Goal: Information Seeking & Learning: Learn about a topic

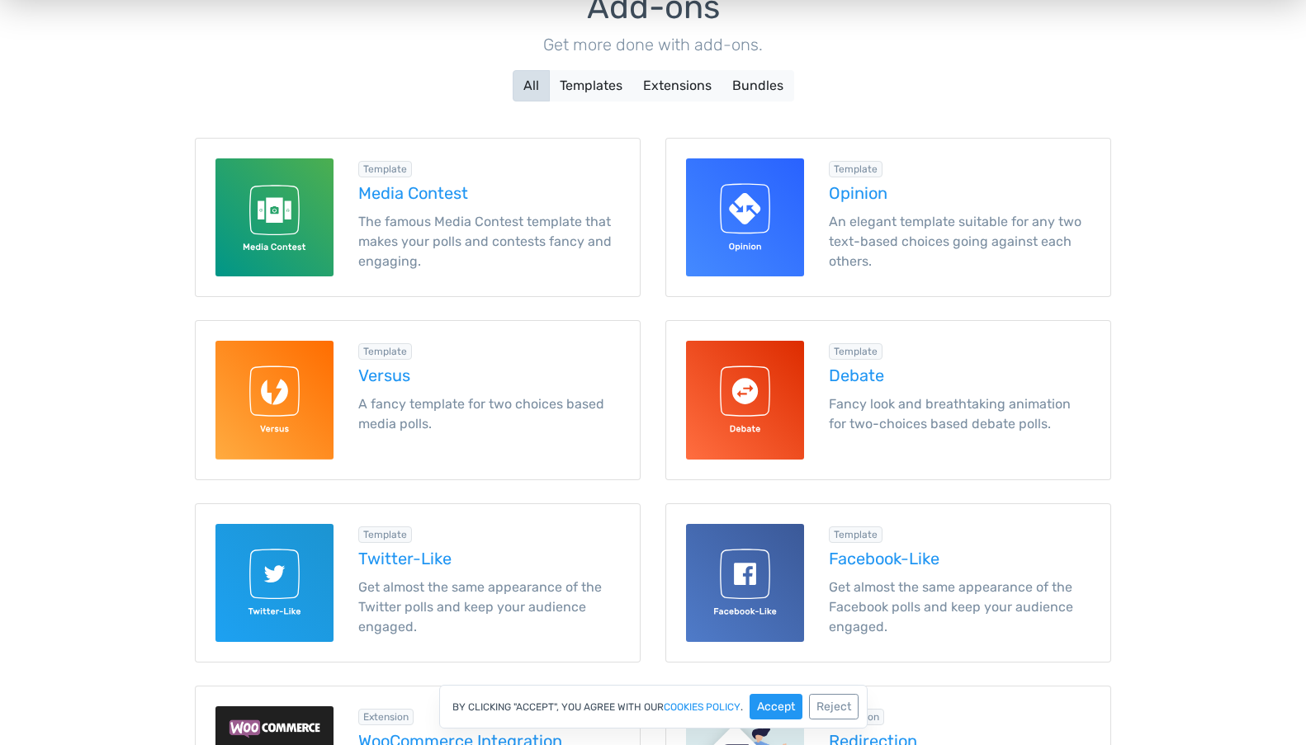
scroll to position [2232, 0]
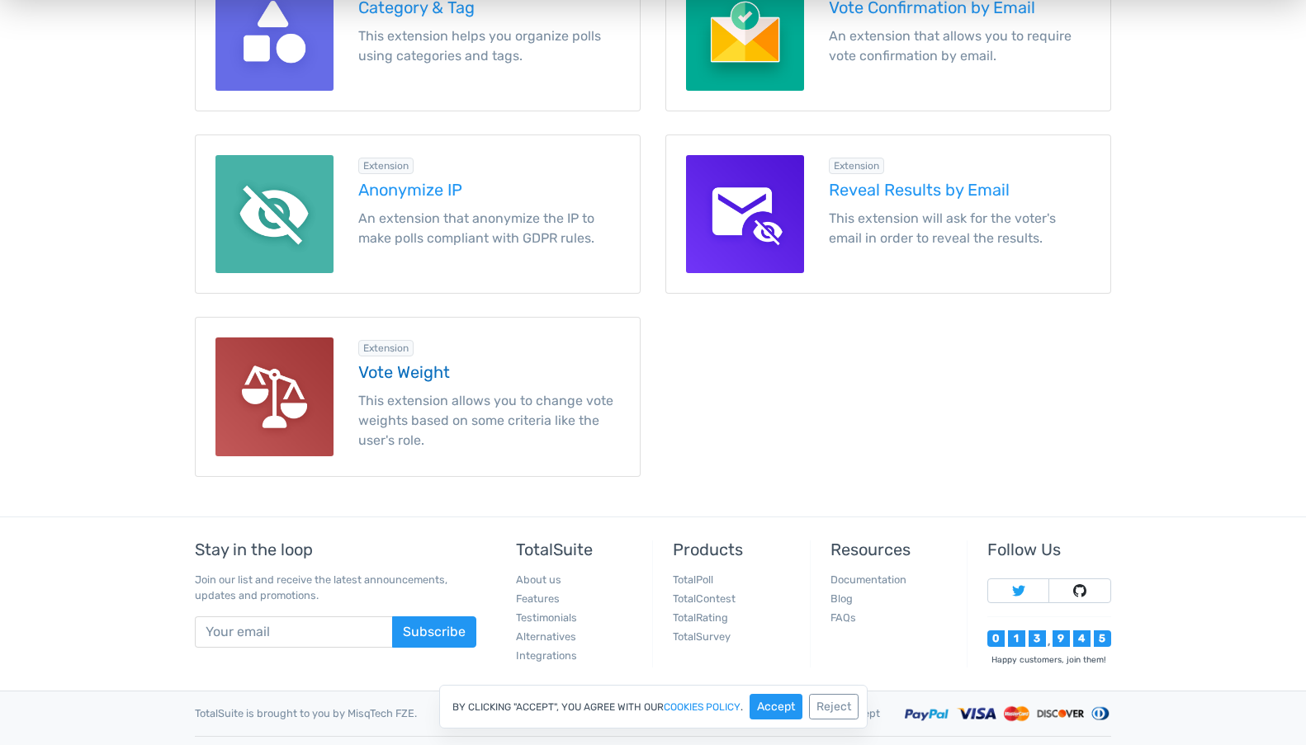
click at [377, 373] on h5 "Vote Weight" at bounding box center [489, 372] width 262 height 18
click at [377, 372] on h5 "Vote Weight" at bounding box center [489, 372] width 262 height 18
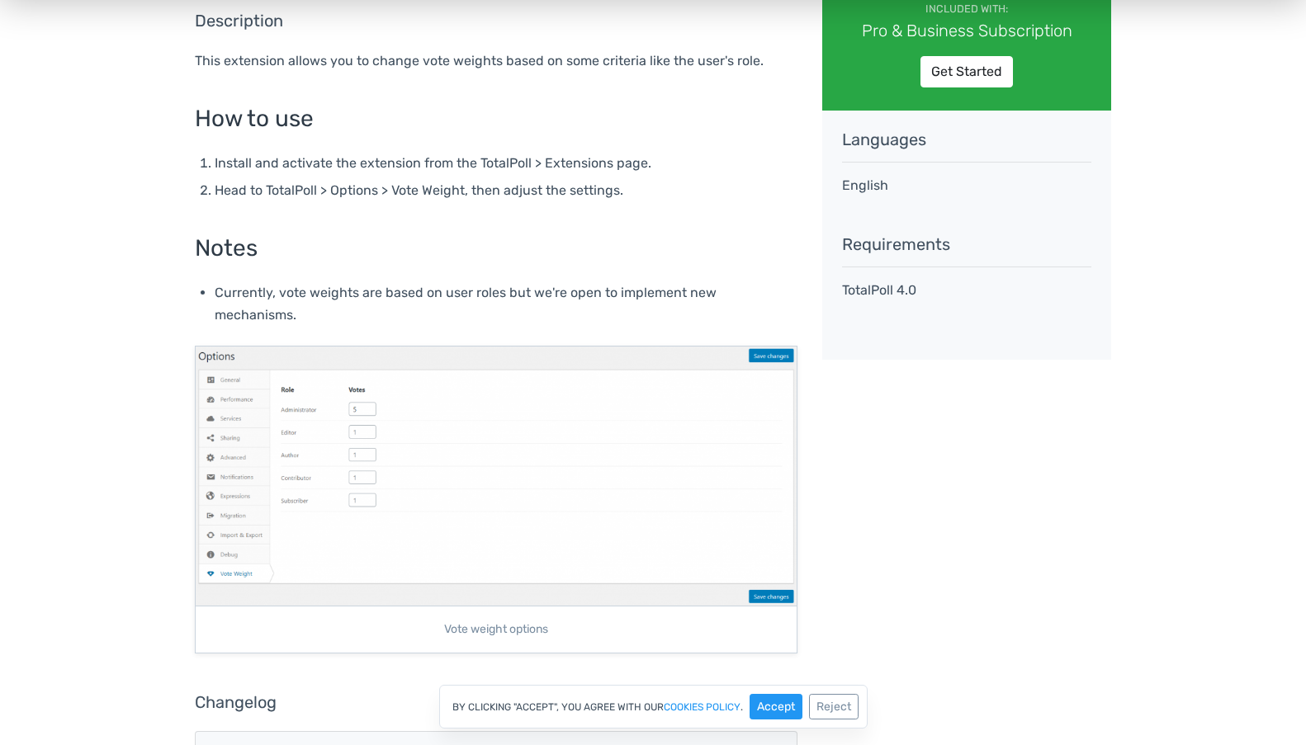
scroll to position [645, 0]
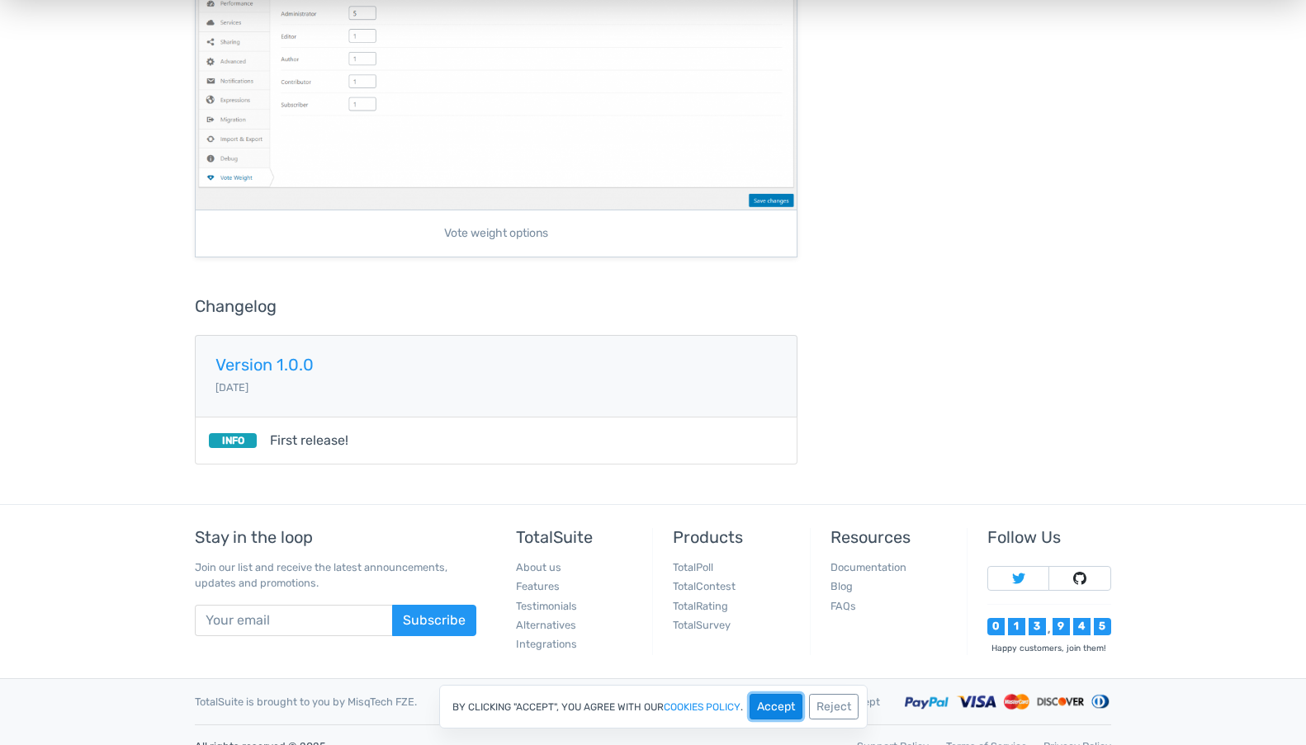
click at [782, 703] on button "Accept" at bounding box center [775, 707] width 53 height 26
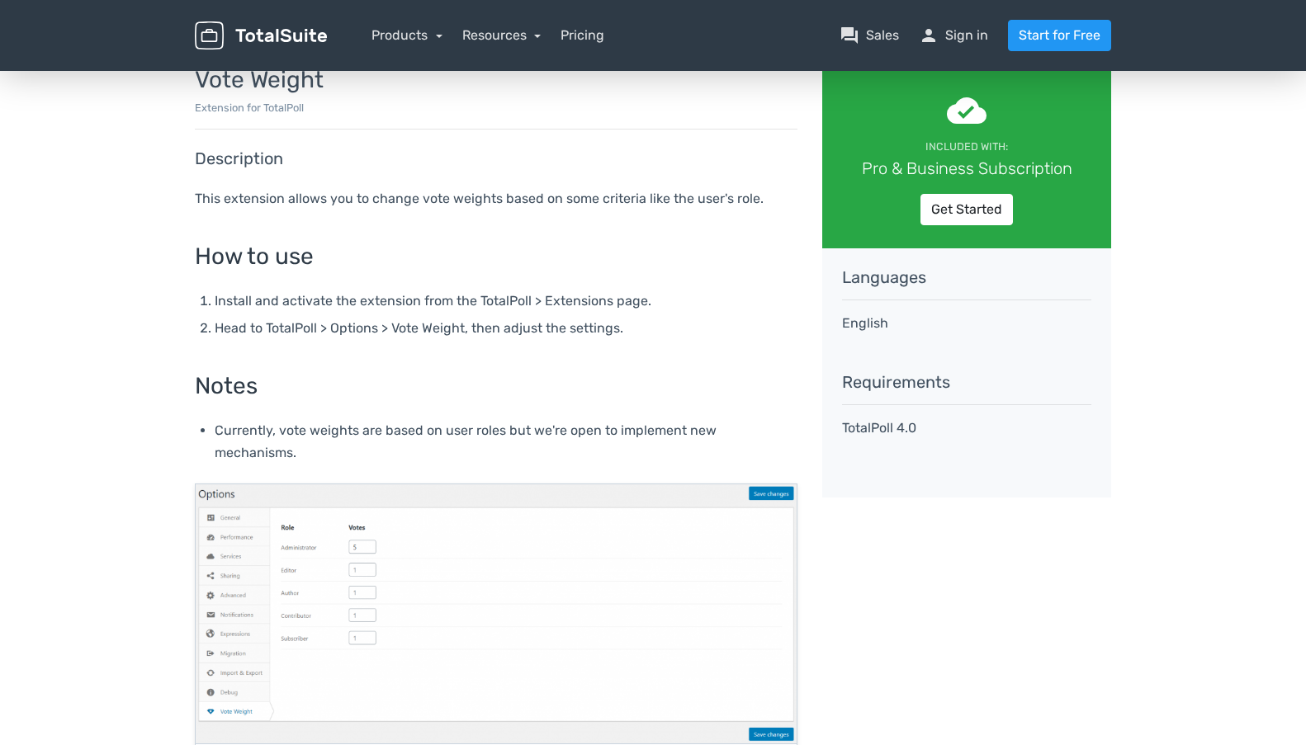
scroll to position [0, 0]
